Goal: Information Seeking & Learning: Find specific fact

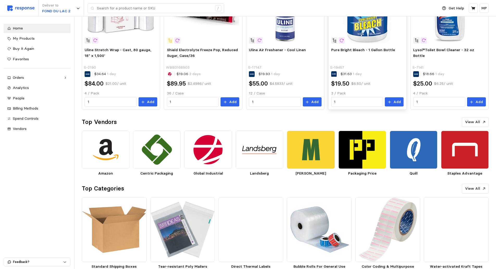
scroll to position [216, 0]
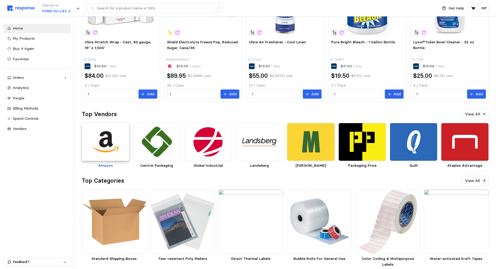
click at [109, 138] on img at bounding box center [106, 142] width 48 height 38
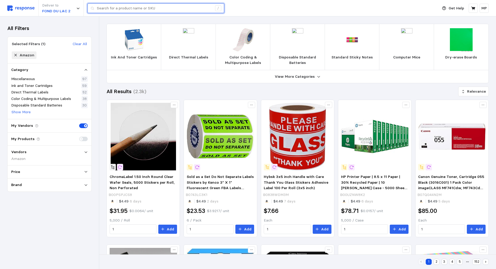
click at [110, 9] on input "text" at bounding box center [154, 8] width 115 height 9
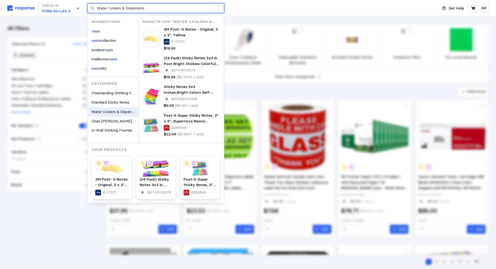
click at [112, 110] on span "Water Coolers & Dispensers" at bounding box center [114, 111] width 47 height 5
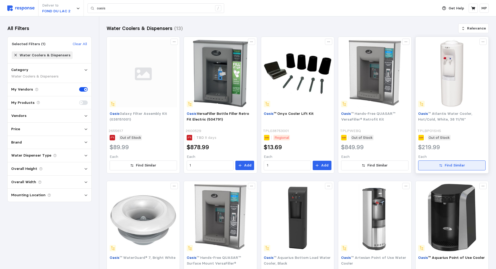
click at [447, 163] on p "Find Similar" at bounding box center [455, 165] width 20 height 6
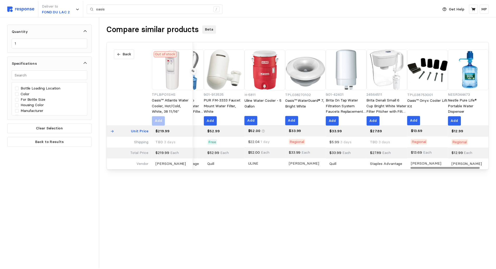
scroll to position [0, 917]
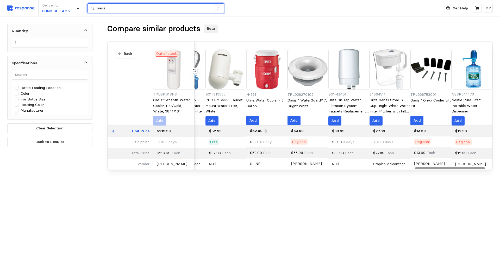
click at [111, 8] on input "oasis" at bounding box center [154, 8] width 115 height 9
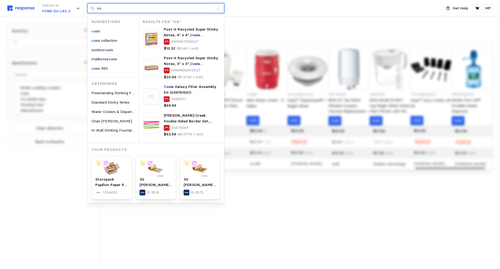
type input "o"
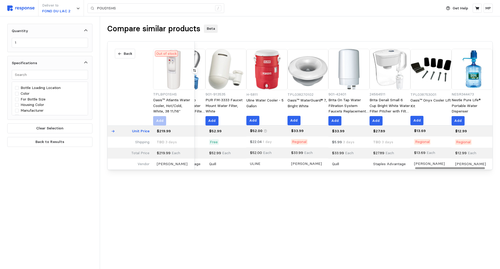
click at [133, 81] on div "Back Unit Price Shipping Total Price Vendor" at bounding box center [131, 105] width 46 height 128
click at [134, 83] on div "Back Unit Price Shipping Total Price Vendor" at bounding box center [131, 105] width 46 height 128
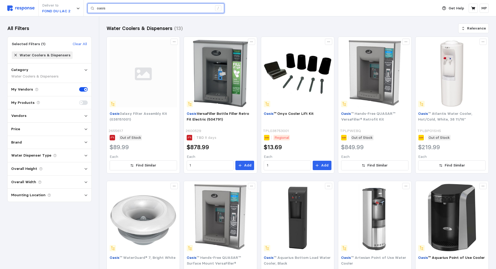
click at [113, 9] on input "oasis" at bounding box center [154, 8] width 115 height 9
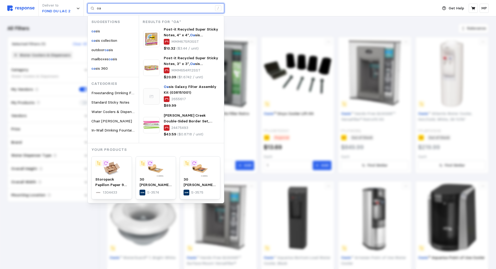
type input "o"
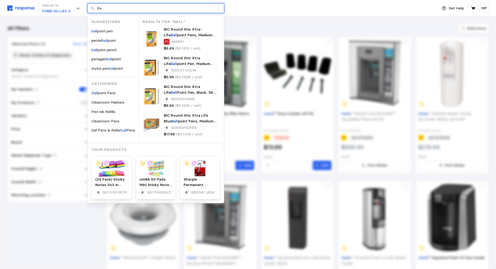
type input "B"
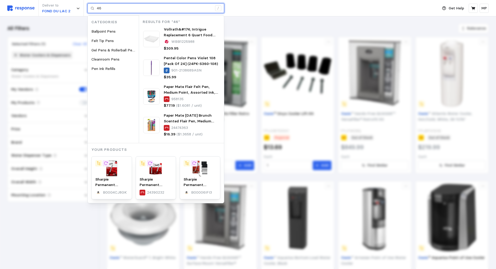
type input "4"
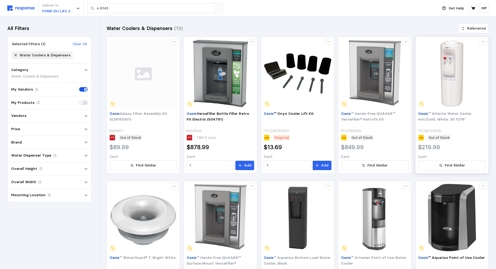
click at [449, 89] on img at bounding box center [451, 73] width 67 height 67
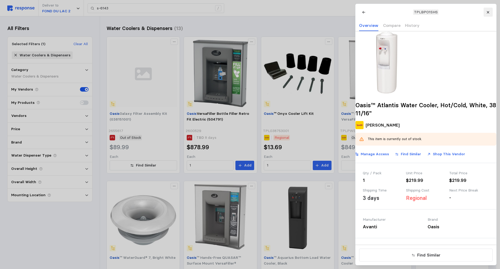
click at [490, 12] on button at bounding box center [487, 12] width 9 height 9
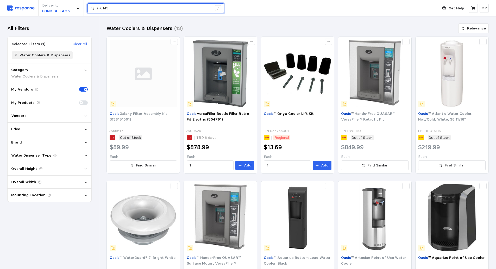
click at [114, 9] on input "s-6143" at bounding box center [154, 8] width 115 height 9
type input "s"
click at [284, 4] on div "Deliver to FOND DU LAC 2 red carpet oasis water cooler /" at bounding box center [221, 8] width 428 height 16
click at [154, 7] on input "red carpet oasis water cooler" at bounding box center [154, 8] width 115 height 9
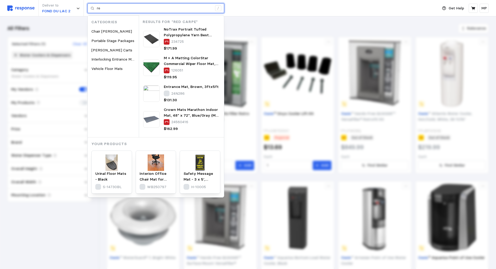
type input "r"
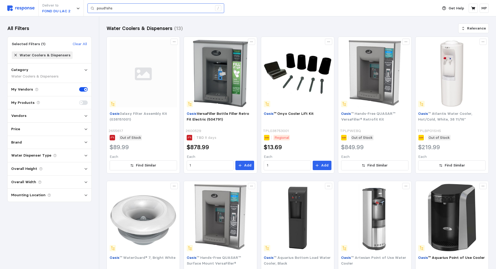
click at [92, 8] on icon at bounding box center [93, 9] width 4 height 4
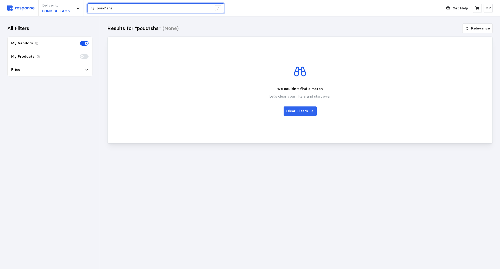
click at [123, 8] on input "poud1shs" at bounding box center [154, 8] width 115 height 9
type input "p"
type input "POUD1SHS"
click at [93, 9] on icon at bounding box center [93, 9] width 4 height 4
click at [202, 6] on input "POUD1SHS" at bounding box center [154, 8] width 115 height 9
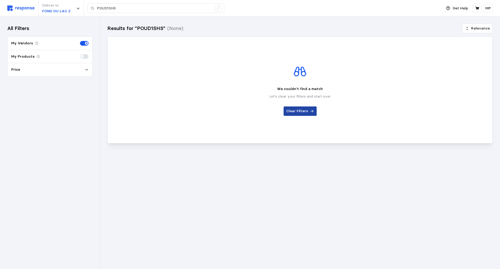
click at [303, 108] on button "Clear Filters" at bounding box center [300, 110] width 33 height 9
click at [304, 112] on p "Clear Filters" at bounding box center [297, 111] width 22 height 6
drag, startPoint x: 487, startPoint y: 0, endPoint x: 301, endPoint y: 113, distance: 217.6
click at [301, 113] on p "Clear Filters" at bounding box center [297, 111] width 22 height 6
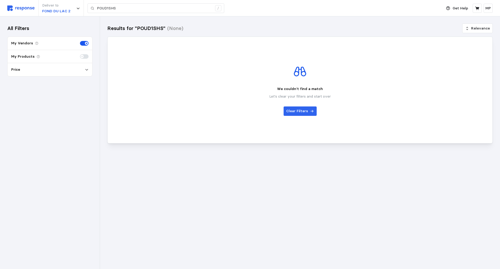
click at [296, 73] on icon at bounding box center [300, 71] width 14 height 14
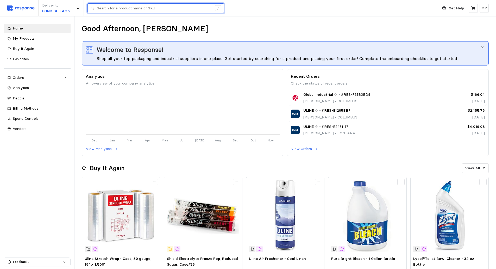
click at [103, 7] on input "text" at bounding box center [154, 8] width 115 height 9
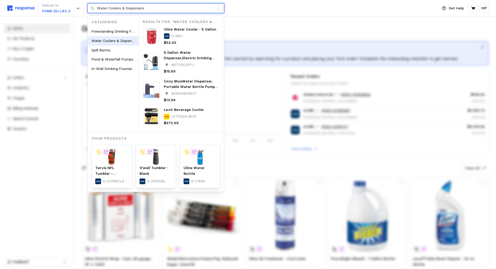
click at [105, 40] on span "Water Coolers & Dispensers" at bounding box center [114, 40] width 47 height 5
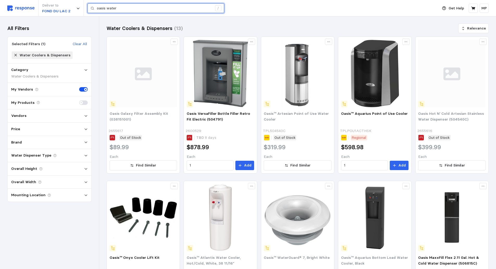
click at [117, 7] on input "oasis water" at bounding box center [154, 8] width 115 height 9
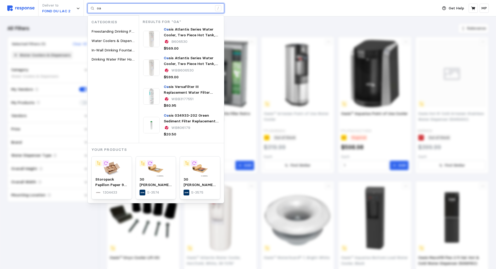
type input "o"
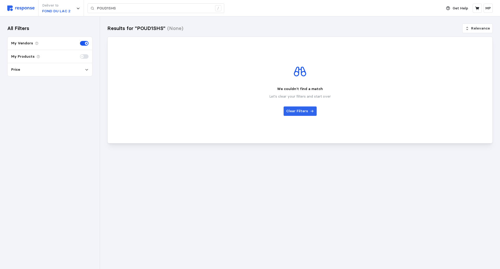
type input "oasis water"
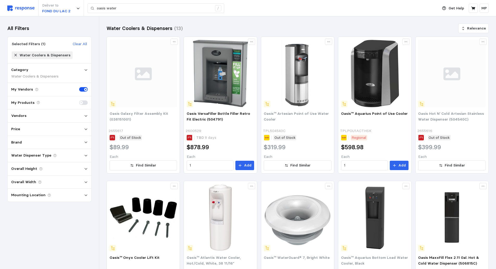
click at [21, 88] on p "My Vendors" at bounding box center [22, 89] width 22 height 6
click at [84, 114] on div "Vendors" at bounding box center [49, 116] width 77 height 6
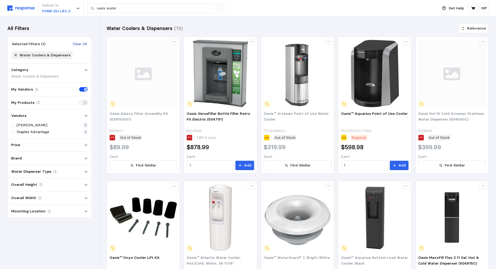
click at [78, 42] on p "Clear All" at bounding box center [80, 44] width 14 height 6
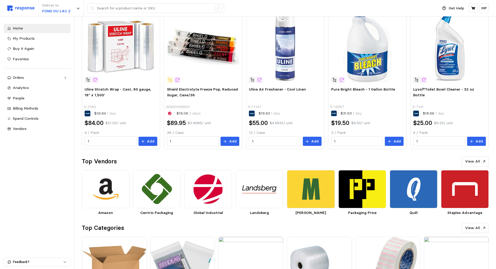
scroll to position [216, 0]
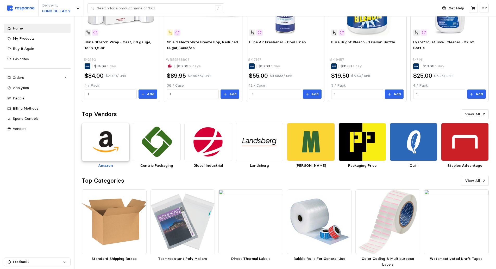
click at [107, 136] on img at bounding box center [106, 142] width 48 height 38
